Goal: Task Accomplishment & Management: Use online tool/utility

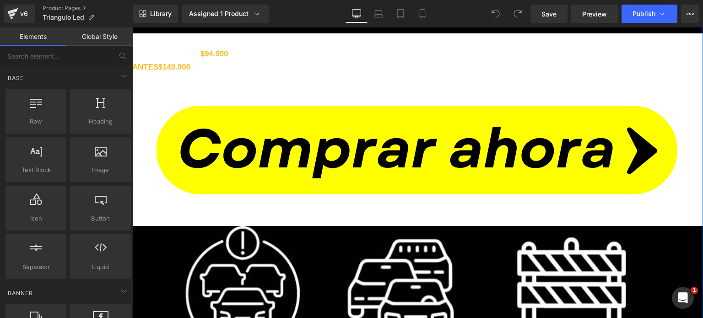
scroll to position [732, 0]
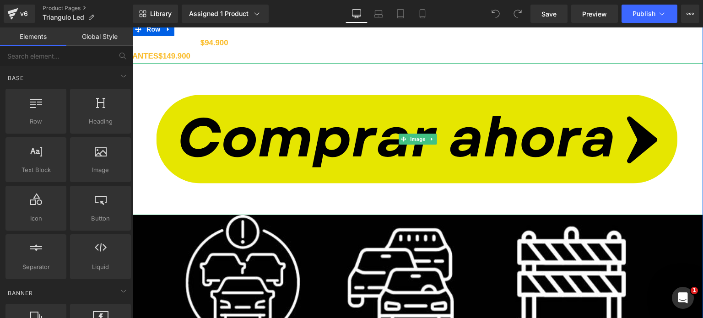
click at [339, 149] on img at bounding box center [417, 139] width 570 height 152
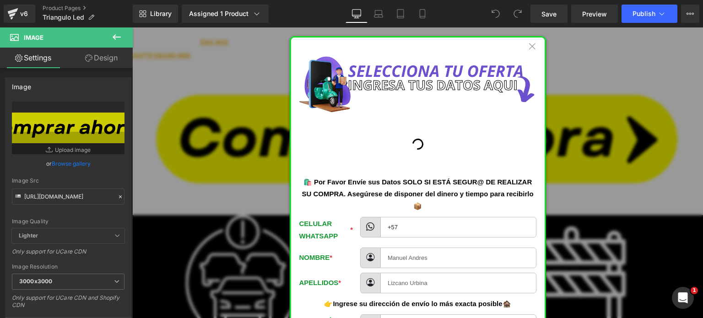
click at [528, 46] on icon at bounding box center [532, 47] width 8 height 11
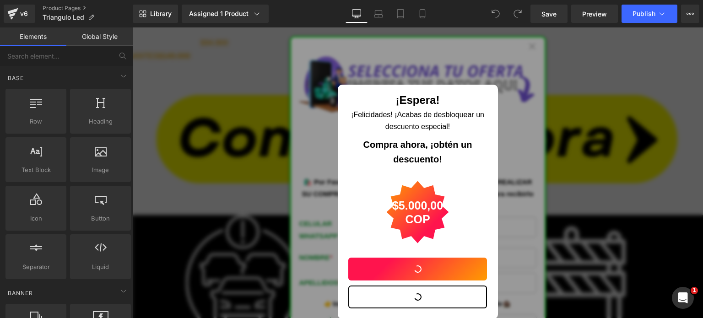
click at [422, 292] on button "button" at bounding box center [417, 296] width 139 height 23
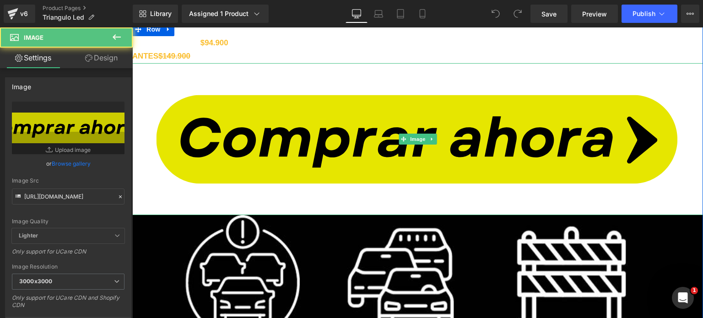
click at [164, 198] on img at bounding box center [417, 139] width 570 height 152
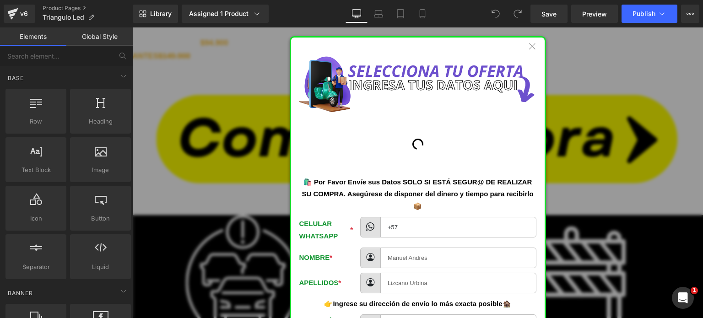
click at [306, 76] on img at bounding box center [417, 82] width 237 height 59
drag, startPoint x: 526, startPoint y: 41, endPoint x: 516, endPoint y: 54, distance: 16.1
click at [528, 42] on icon at bounding box center [532, 47] width 8 height 11
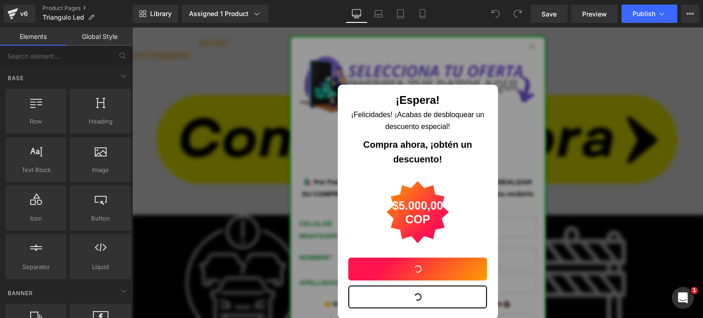
drag, startPoint x: 404, startPoint y: 290, endPoint x: 403, endPoint y: 281, distance: 8.7
click at [404, 290] on button "button" at bounding box center [417, 296] width 139 height 23
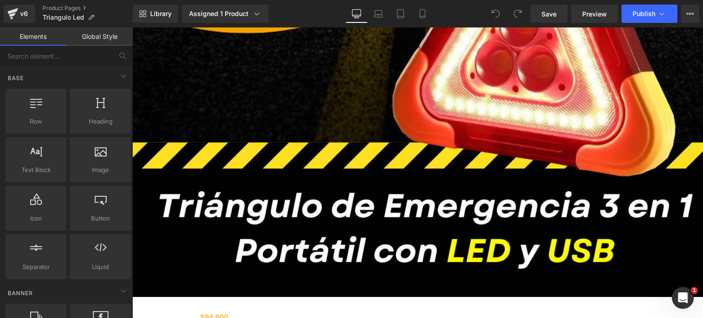
scroll to position [229, 0]
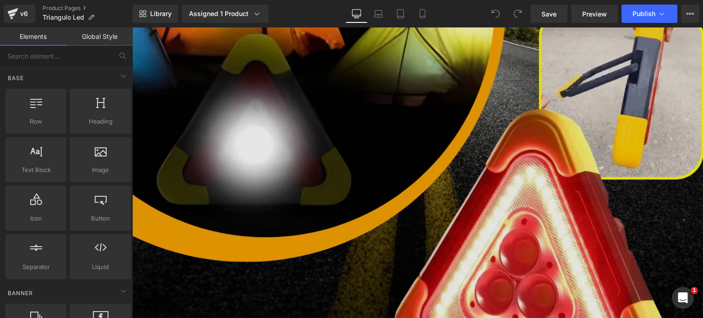
click at [359, 148] on img at bounding box center [417, 168] width 570 height 713
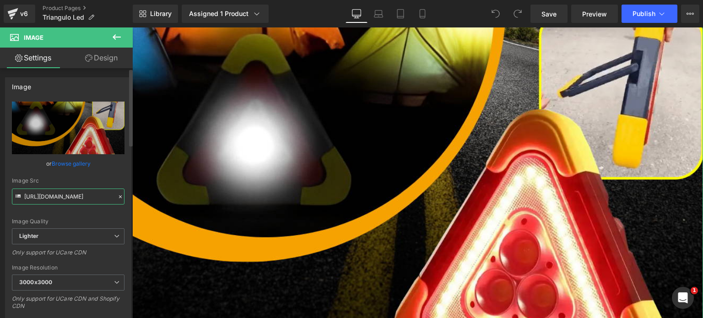
click at [57, 198] on input "https://ucarecdn.com/e4d4d699-5904-470d-aaeb-43c1b24470d1/-/format/auto/-/previ…" at bounding box center [68, 196] width 113 height 16
click at [52, 195] on input "https://ucarecdn.com/e4d4d699-5904-470d-aaeb-43c1b24470d1/-/format/auto/-/previ…" at bounding box center [68, 196] width 113 height 16
click at [53, 195] on input "https://ucarecdn.com/e4d4d699-5904-470d-aaeb-43c1b24470d1/-/format/auto/-/previ…" at bounding box center [68, 196] width 113 height 16
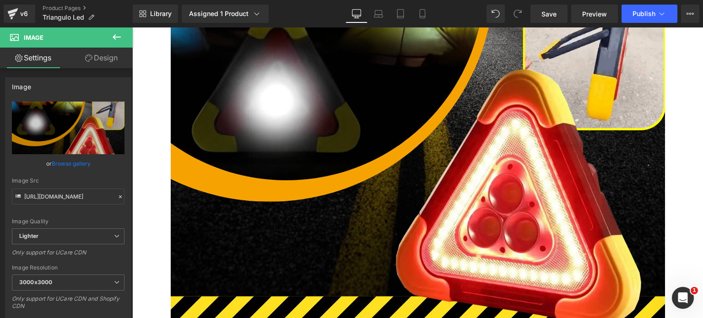
click at [122, 39] on icon at bounding box center [116, 37] width 11 height 11
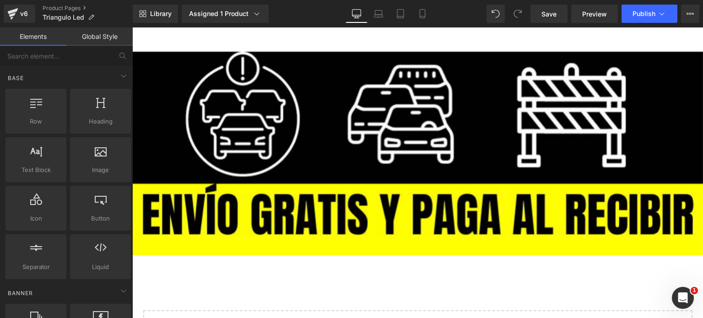
scroll to position [6190, 0]
